Goal: Find specific page/section: Find specific page/section

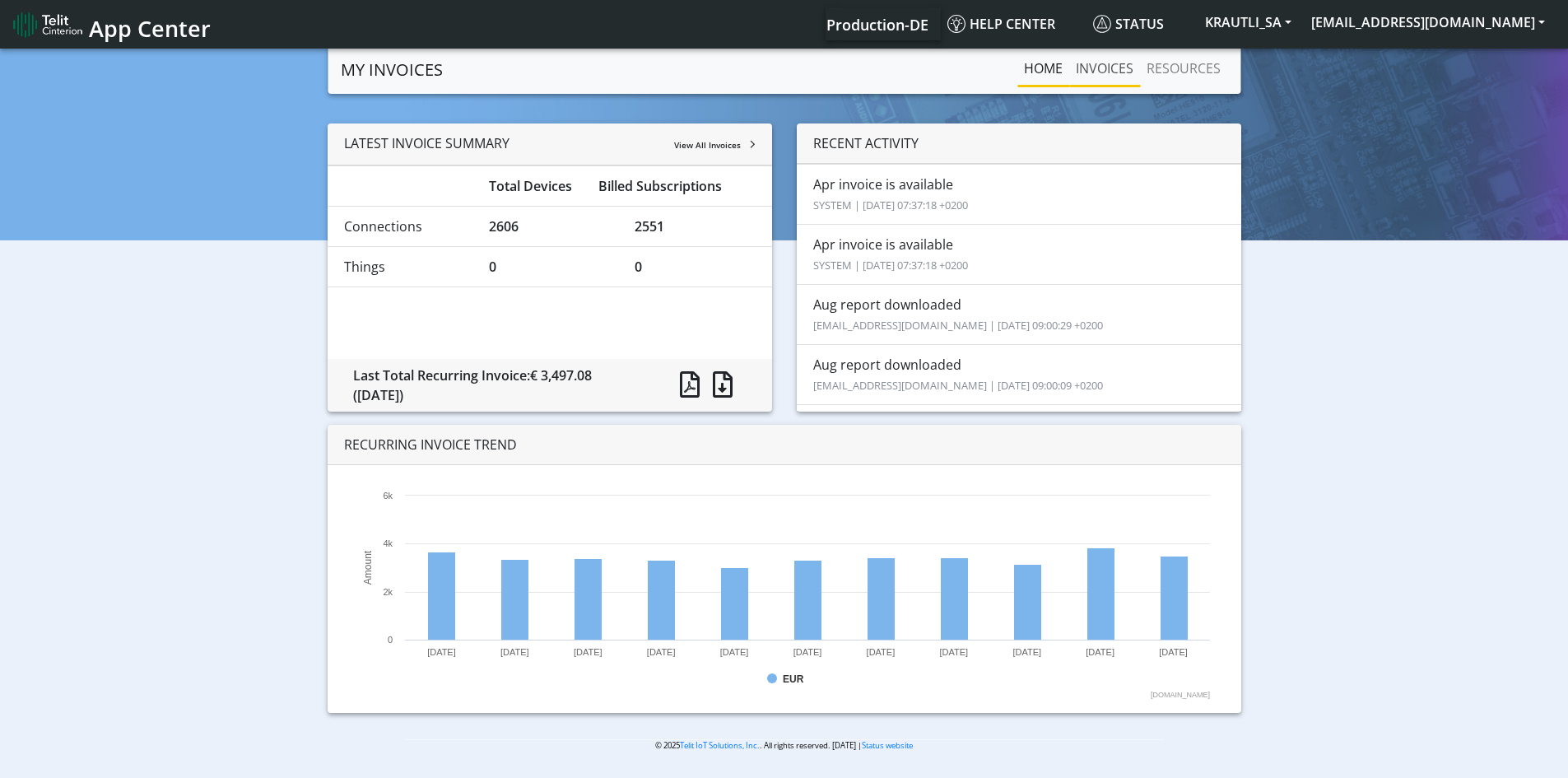
click at [1106, 71] on link "INVOICES" at bounding box center [1104, 68] width 71 height 33
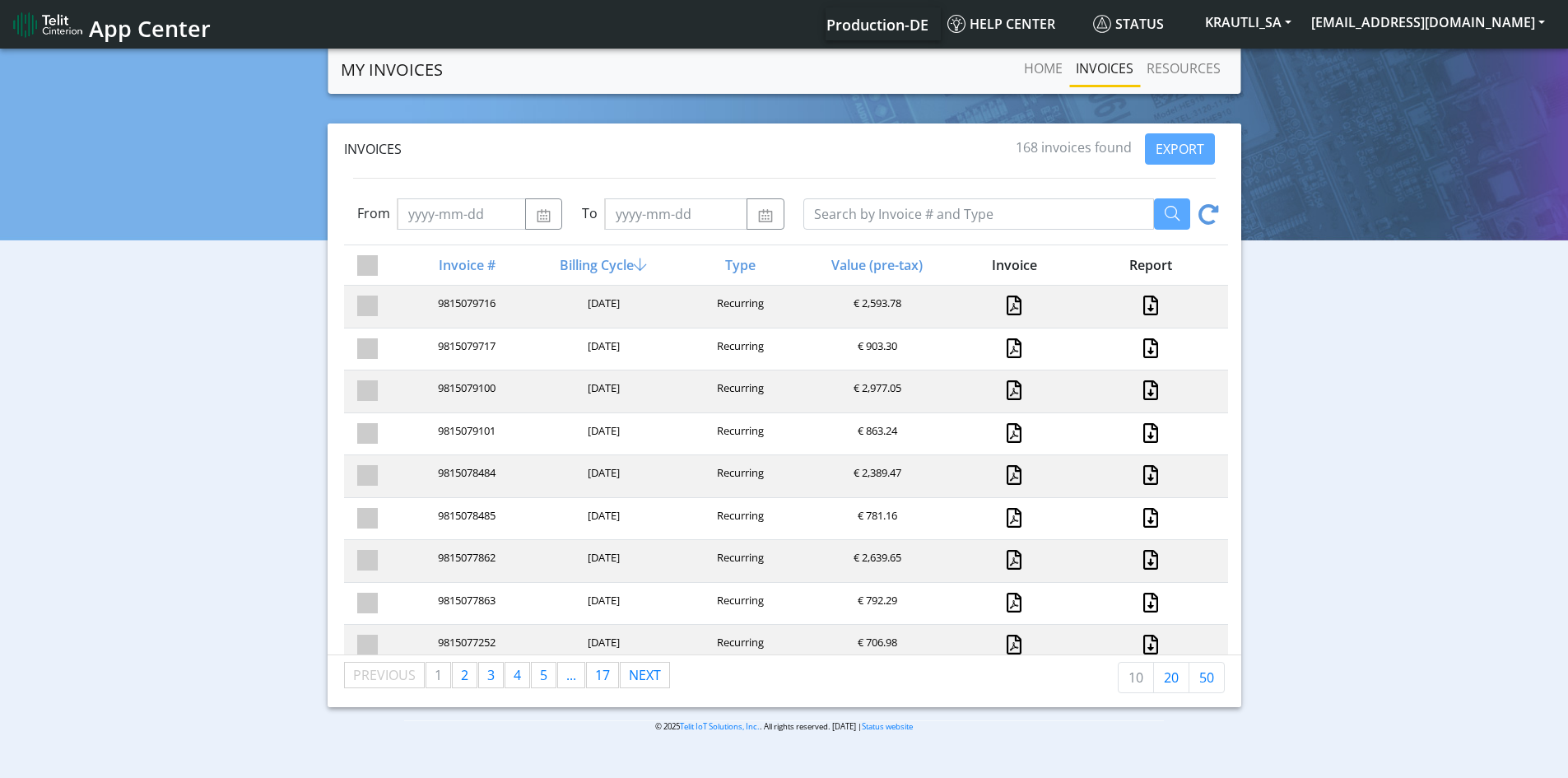
drag, startPoint x: 628, startPoint y: 303, endPoint x: 573, endPoint y: 303, distance: 55.0
click at [573, 303] on div "[DATE]" at bounding box center [601, 307] width 137 height 22
click at [647, 312] on div "[DATE]" at bounding box center [601, 307] width 137 height 22
click at [608, 678] on span "17" at bounding box center [602, 675] width 15 height 19
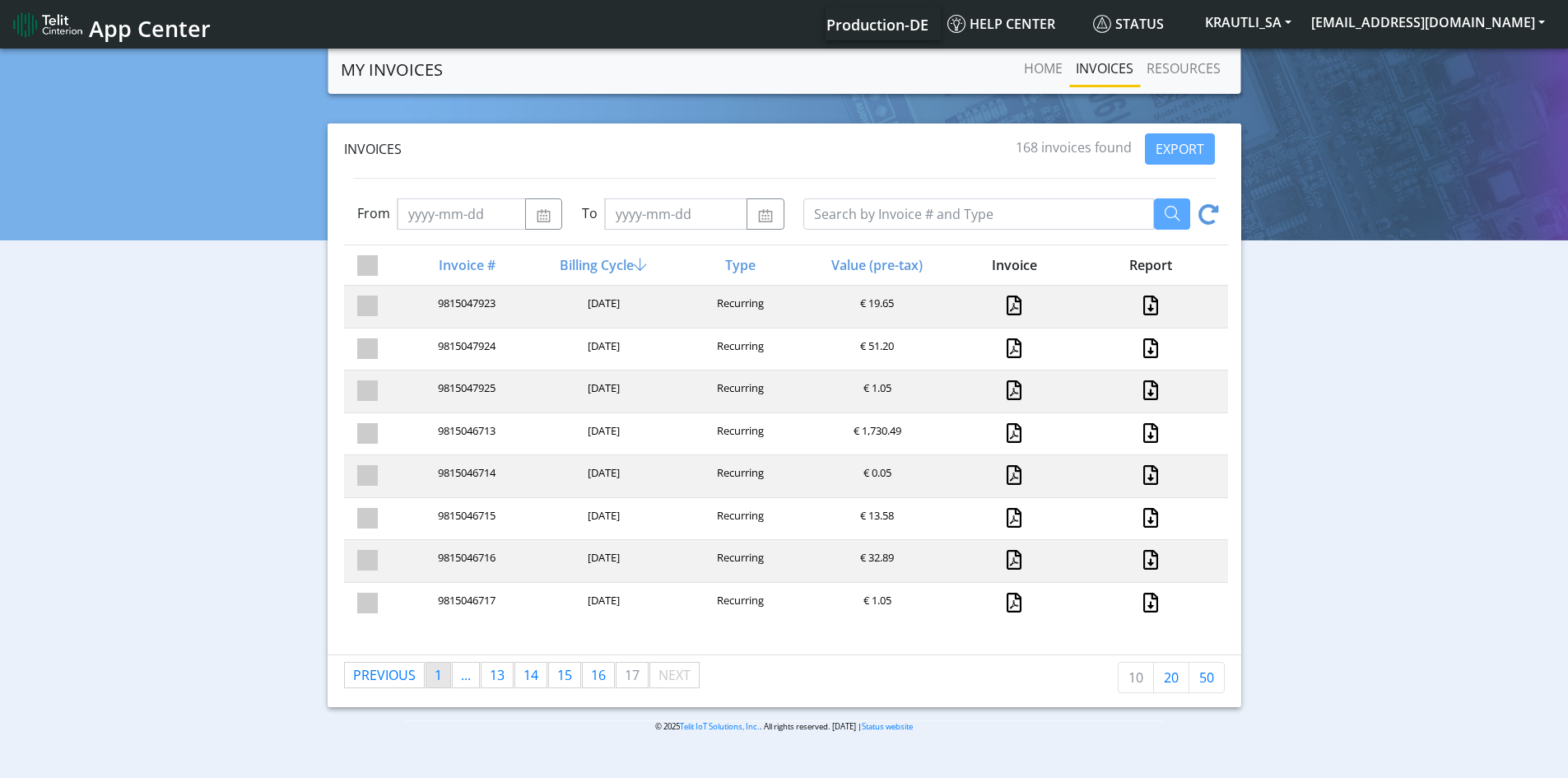
click at [445, 674] on link "page 1" at bounding box center [438, 675] width 23 height 24
